Goal: Task Accomplishment & Management: Use online tool/utility

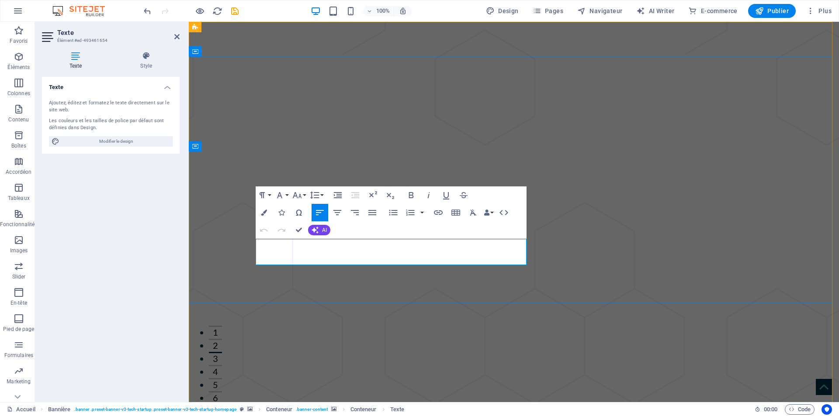
drag, startPoint x: 269, startPoint y: 259, endPoint x: 255, endPoint y: 260, distance: 14.4
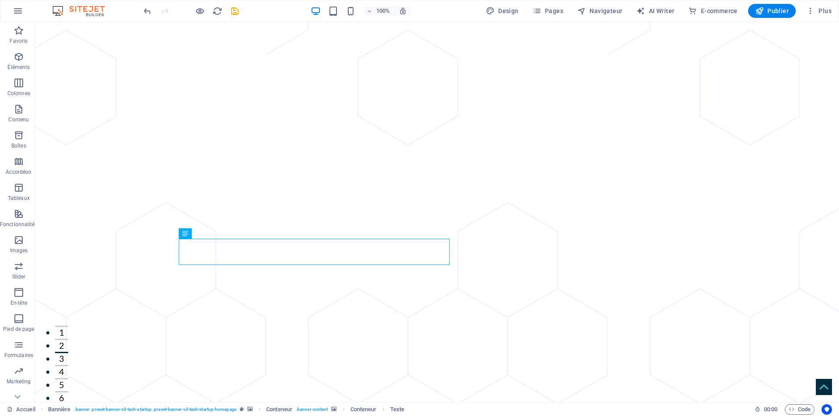
scroll to position [1643, 0]
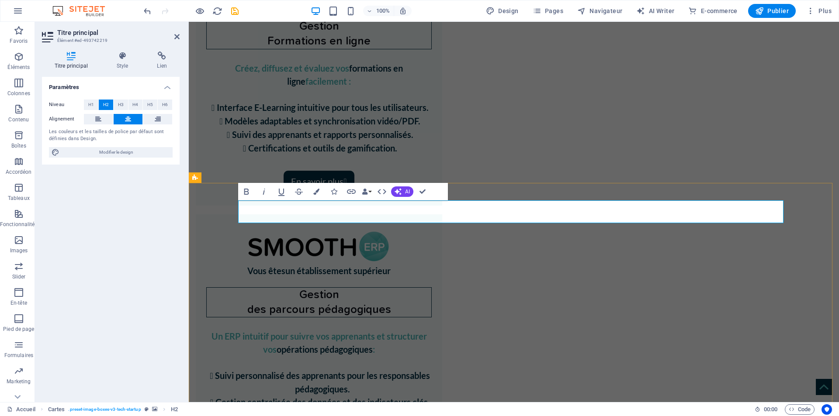
drag, startPoint x: 660, startPoint y: 214, endPoint x: 638, endPoint y: 214, distance: 21.8
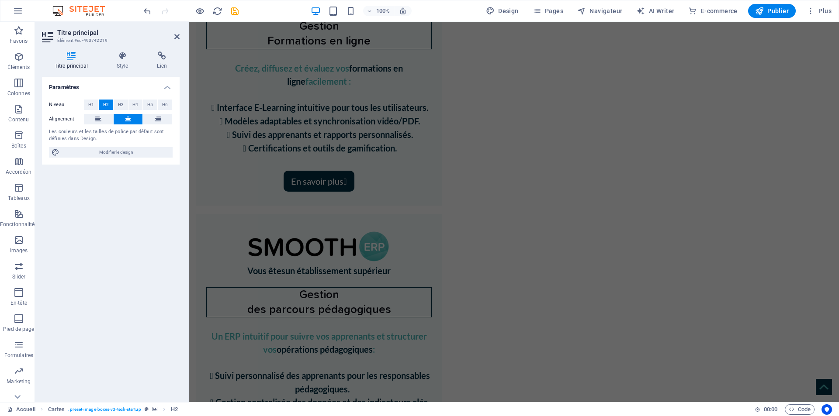
scroll to position [3445, 0]
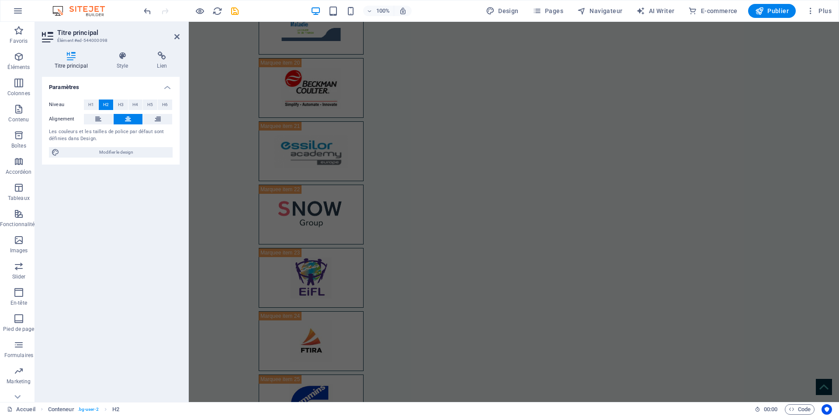
scroll to position [3962, 0]
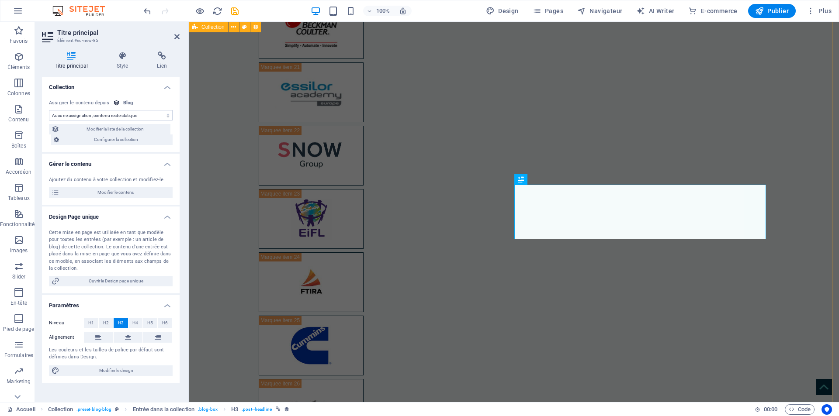
scroll to position [3981, 0]
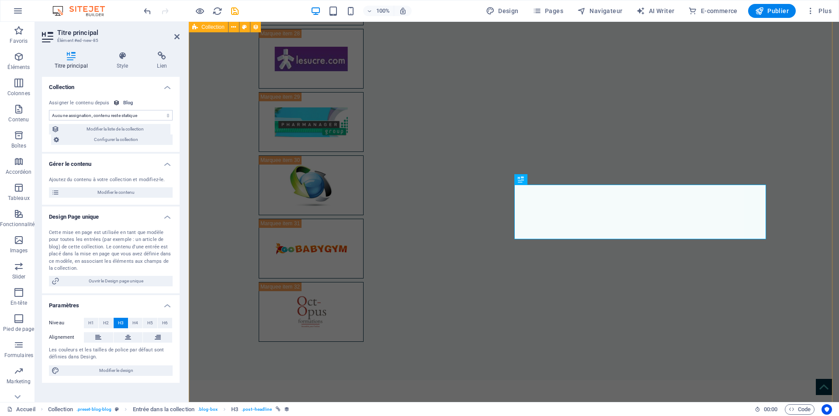
select select "name"
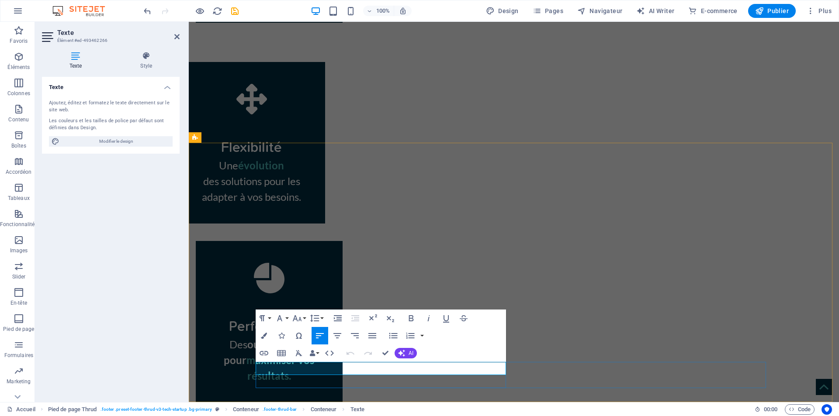
drag, startPoint x: 395, startPoint y: 370, endPoint x: 384, endPoint y: 370, distance: 10.9
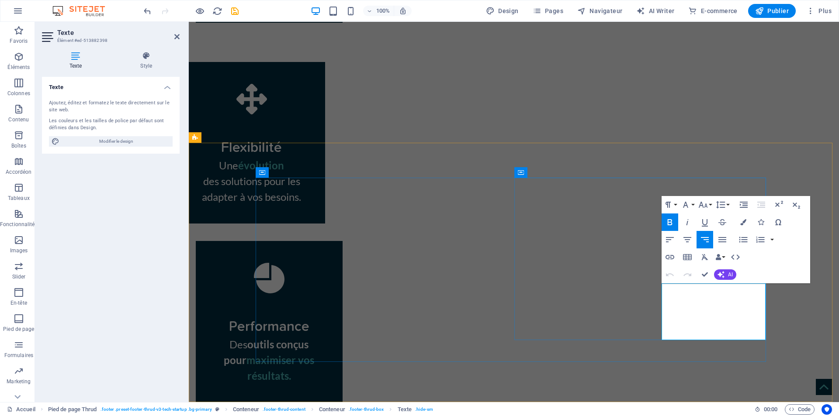
drag, startPoint x: 757, startPoint y: 290, endPoint x: 763, endPoint y: 290, distance: 6.1
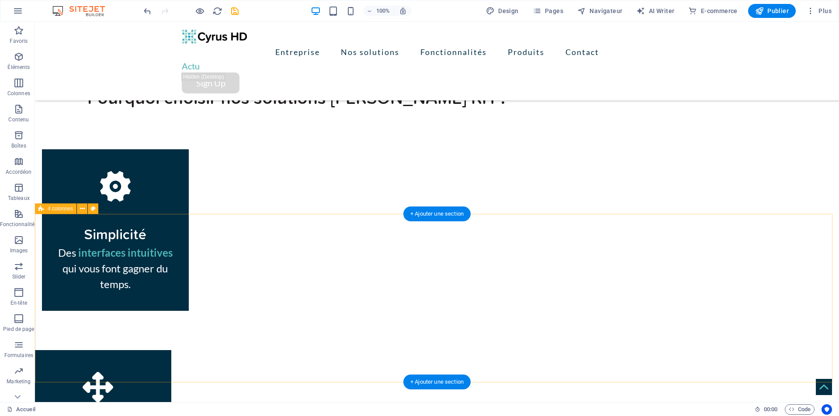
scroll to position [4510, 0]
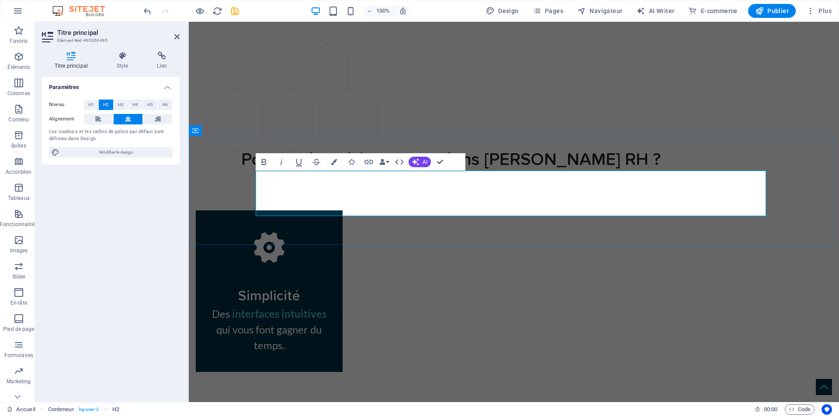
drag, startPoint x: 407, startPoint y: 181, endPoint x: 386, endPoint y: 181, distance: 20.5
drag, startPoint x: 435, startPoint y: 161, endPoint x: 452, endPoint y: 140, distance: 26.8
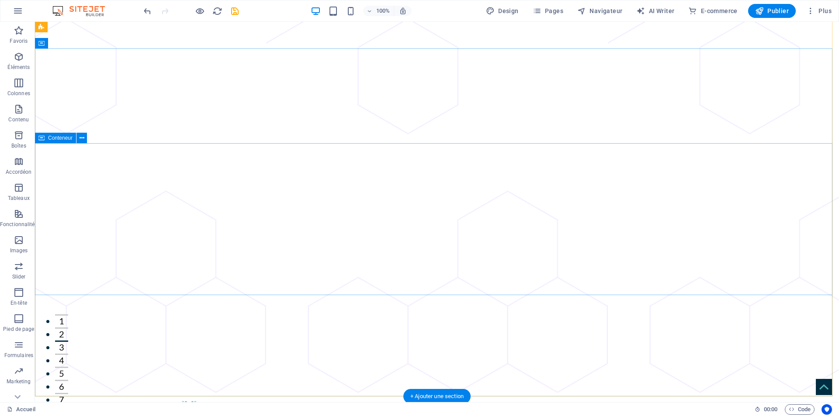
scroll to position [0, 0]
